Goal: Information Seeking & Learning: Learn about a topic

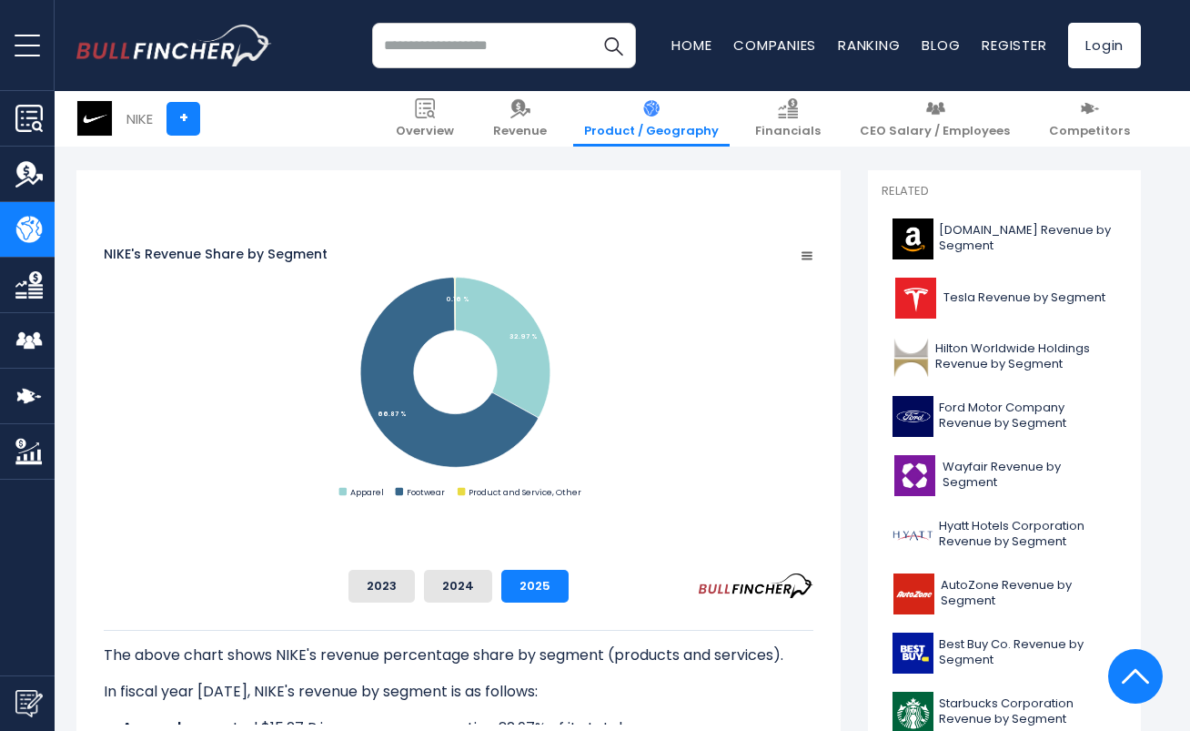
scroll to position [470, 0]
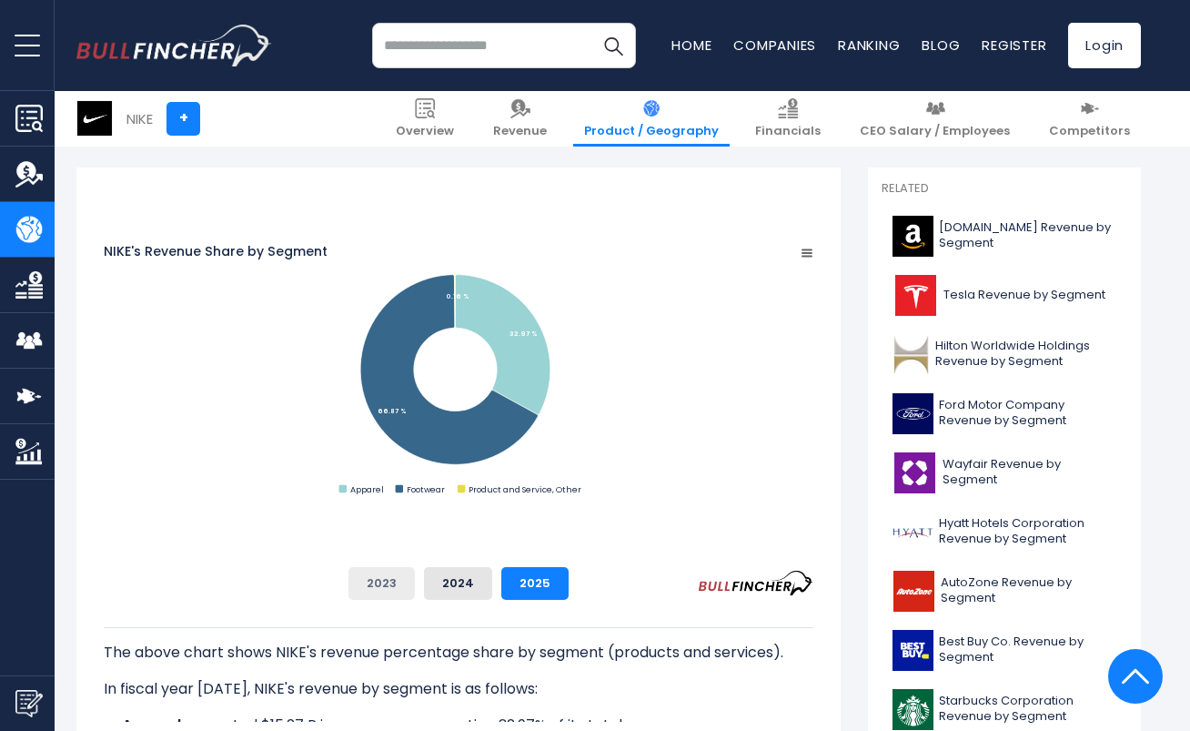
click at [415, 576] on button "2023" at bounding box center [382, 583] width 66 height 33
click at [492, 582] on button "2024" at bounding box center [458, 583] width 68 height 33
click at [569, 577] on button "2025" at bounding box center [534, 583] width 67 height 33
click at [492, 584] on button "2024" at bounding box center [458, 583] width 68 height 33
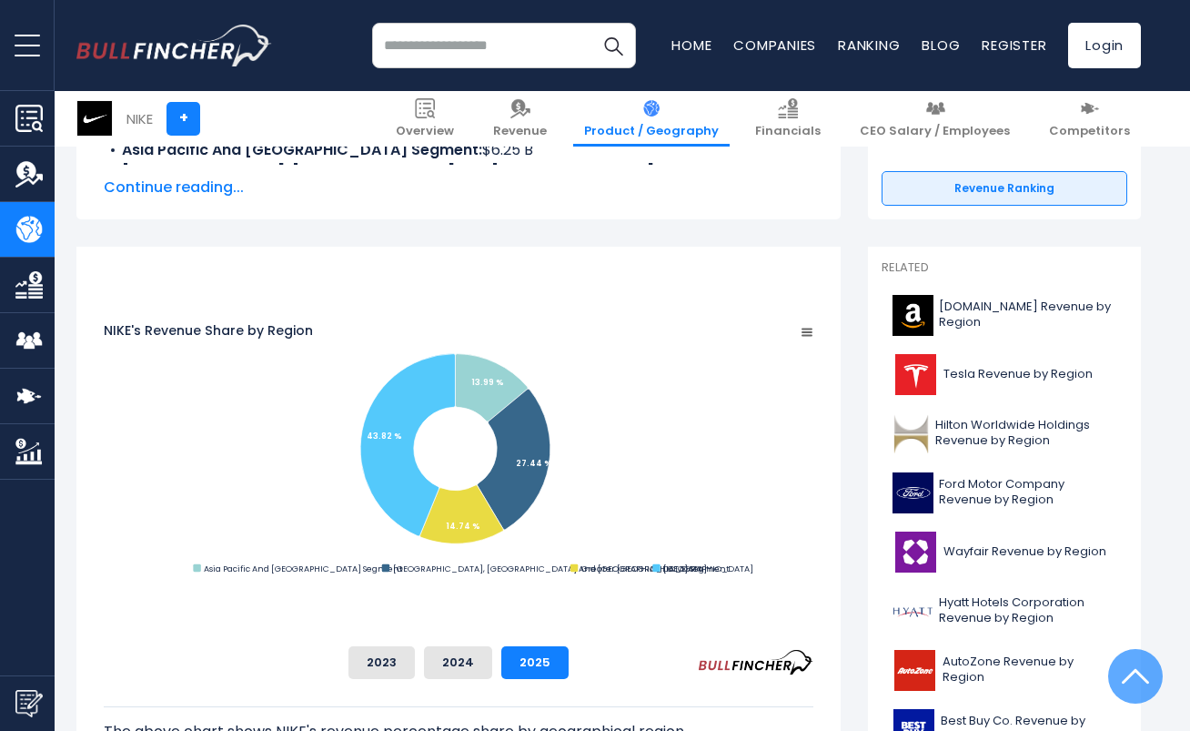
scroll to position [423, 0]
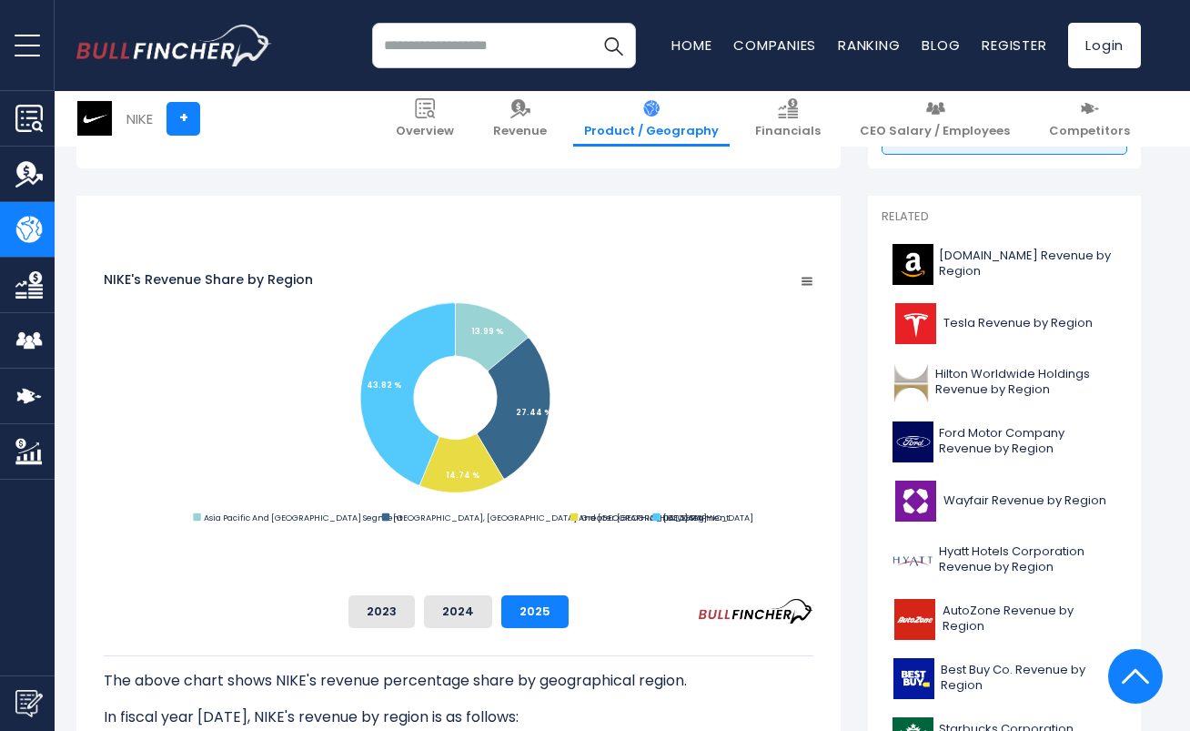
click at [604, 631] on div "The above chart shows NIKE's revenue percentage share by geographical region. I…" at bounding box center [459, 707] width 710 height 159
click at [492, 612] on button "2024" at bounding box center [458, 611] width 68 height 33
click at [569, 614] on button "2025" at bounding box center [534, 611] width 67 height 33
